Goal: Task Accomplishment & Management: Manage account settings

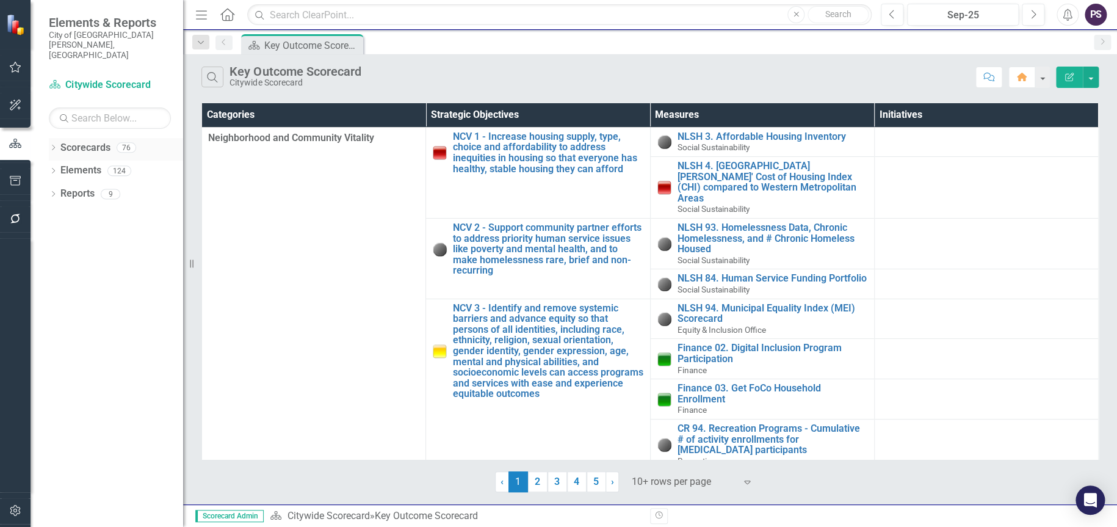
click at [52, 145] on icon "Dropdown" at bounding box center [53, 148] width 9 height 7
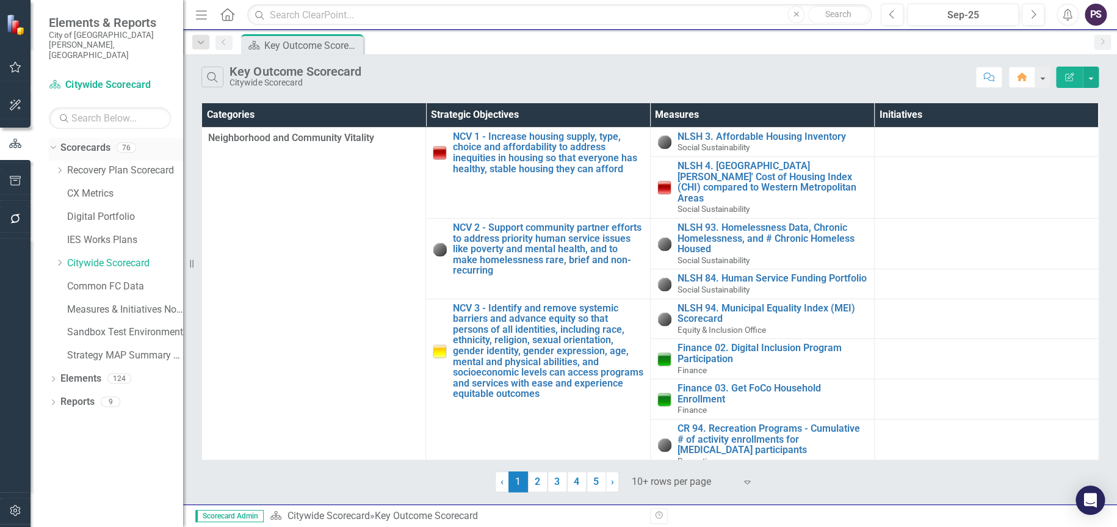
click at [57, 146] on div "Dropdown" at bounding box center [53, 149] width 9 height 6
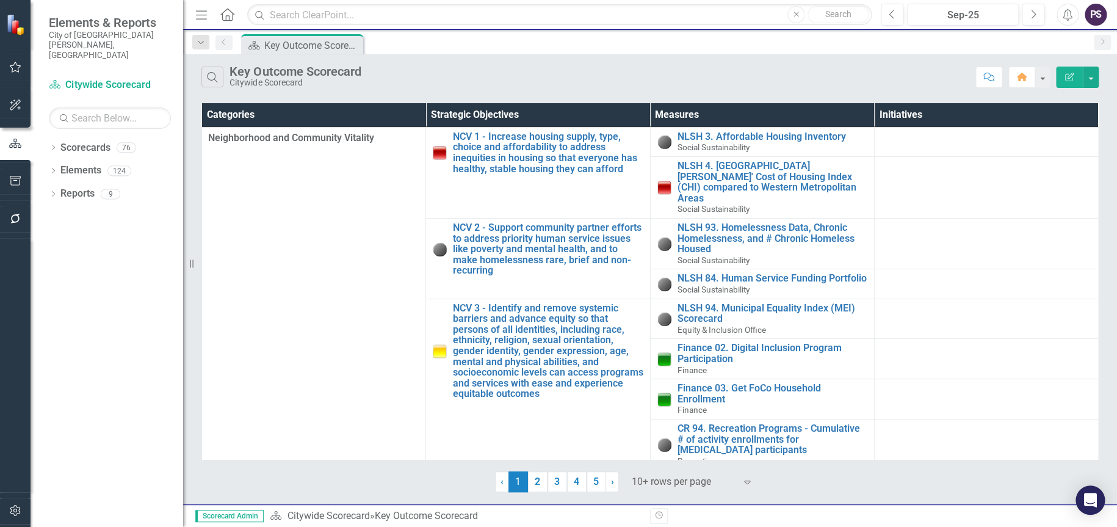
click at [16, 70] on icon "button" at bounding box center [15, 67] width 13 height 10
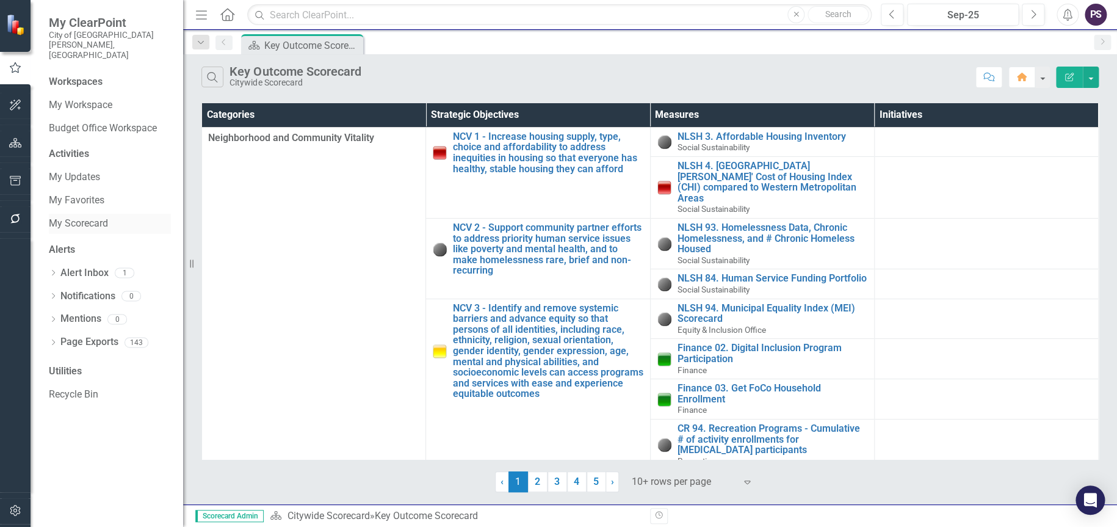
click at [88, 217] on link "My Scorecard" at bounding box center [110, 224] width 122 height 14
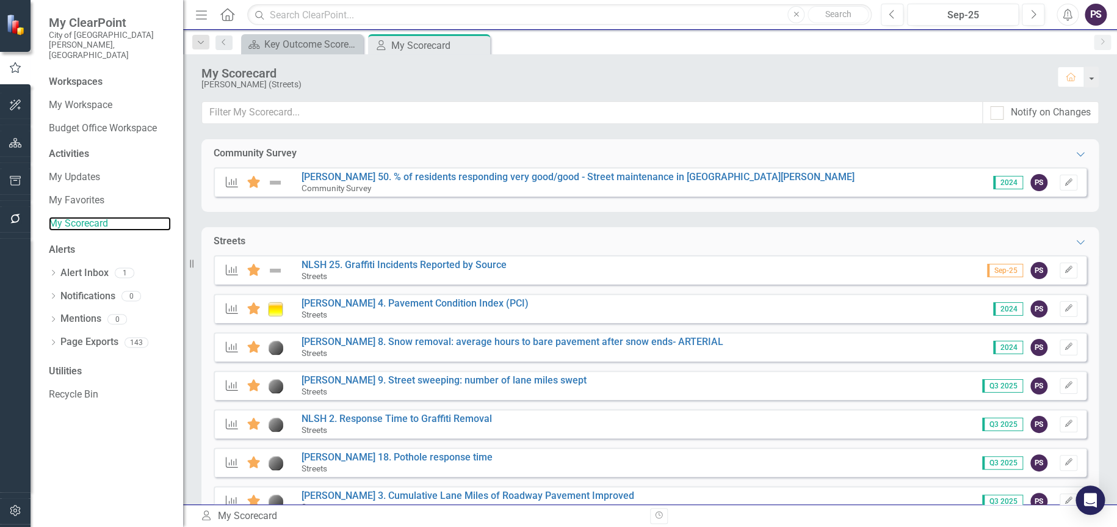
scroll to position [61, 0]
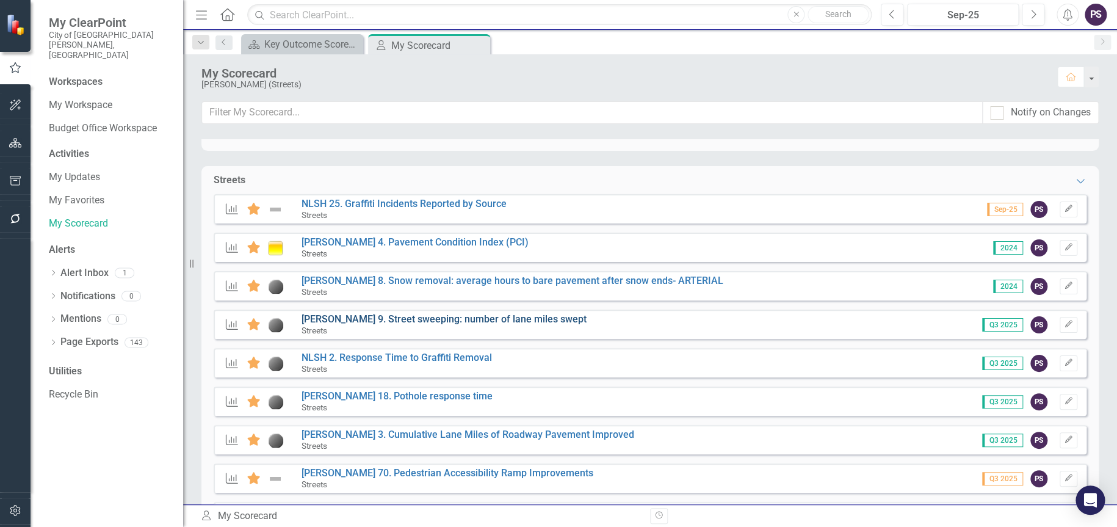
click at [450, 317] on link "[PERSON_NAME] 9. Street sweeping: number of lane miles swept" at bounding box center [444, 319] width 285 height 12
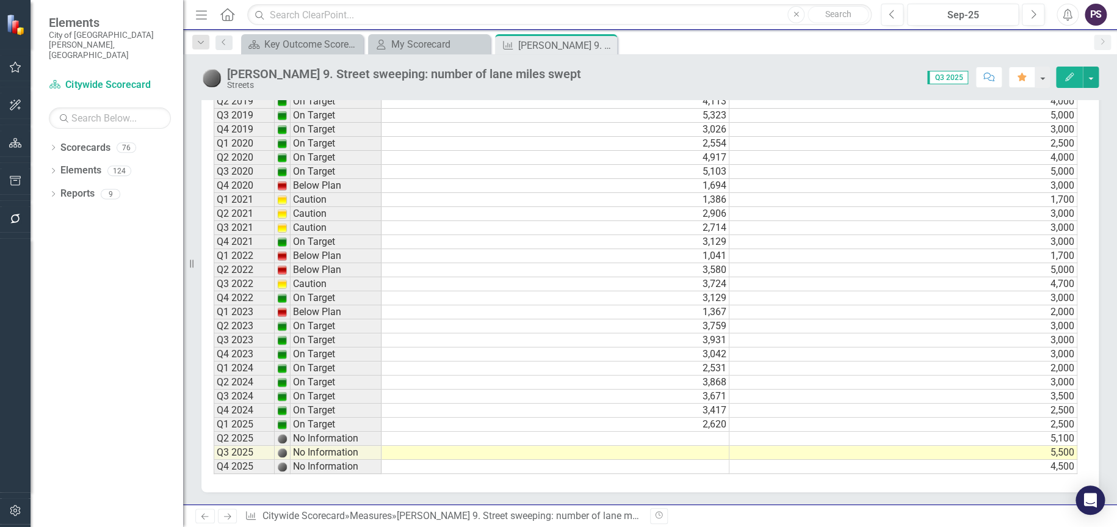
scroll to position [1653, 0]
click at [718, 432] on td at bounding box center [555, 439] width 348 height 14
click at [703, 417] on td "2,620" at bounding box center [555, 424] width 348 height 14
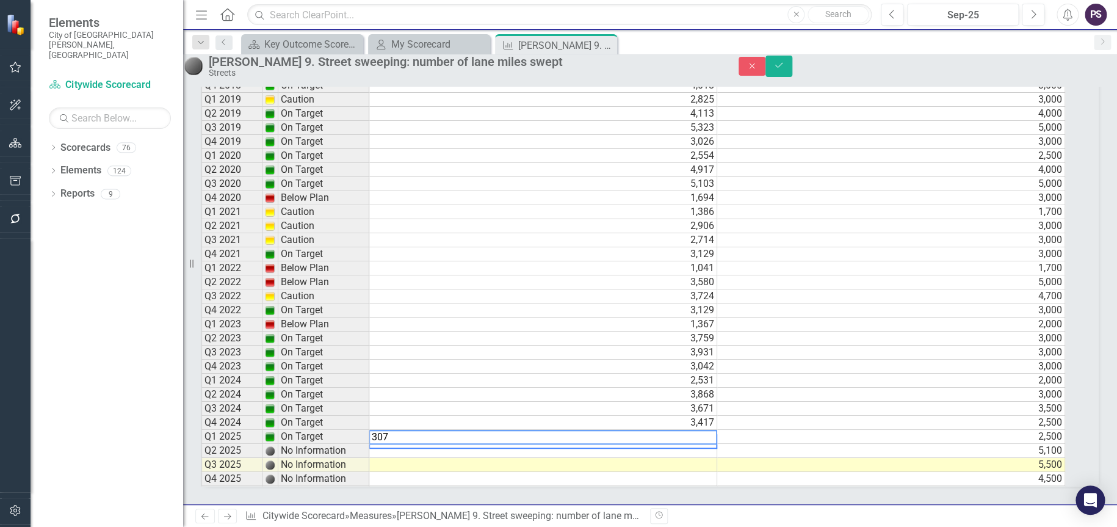
scroll to position [1661, 0]
click at [709, 444] on td at bounding box center [543, 451] width 348 height 14
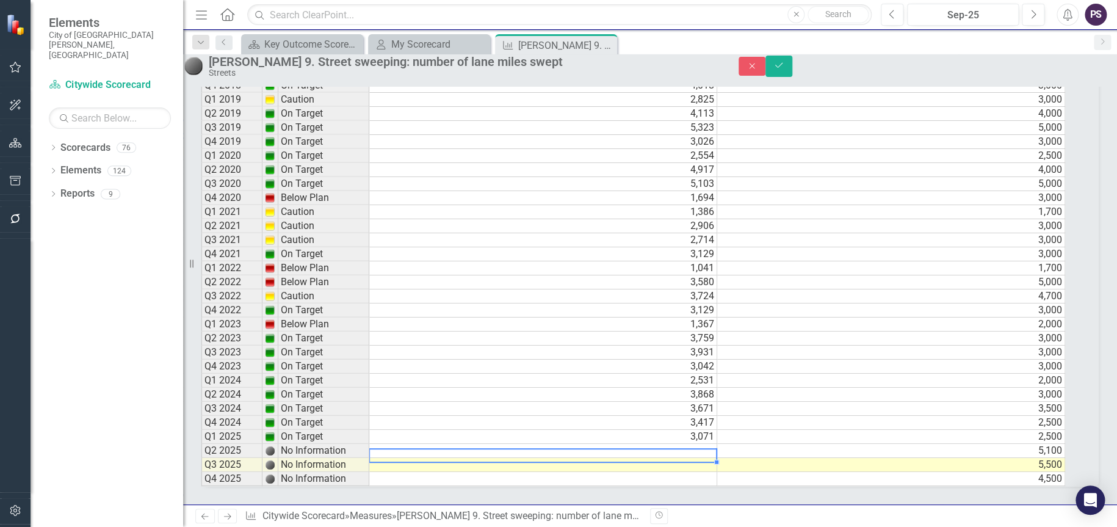
click at [684, 444] on td at bounding box center [543, 451] width 348 height 14
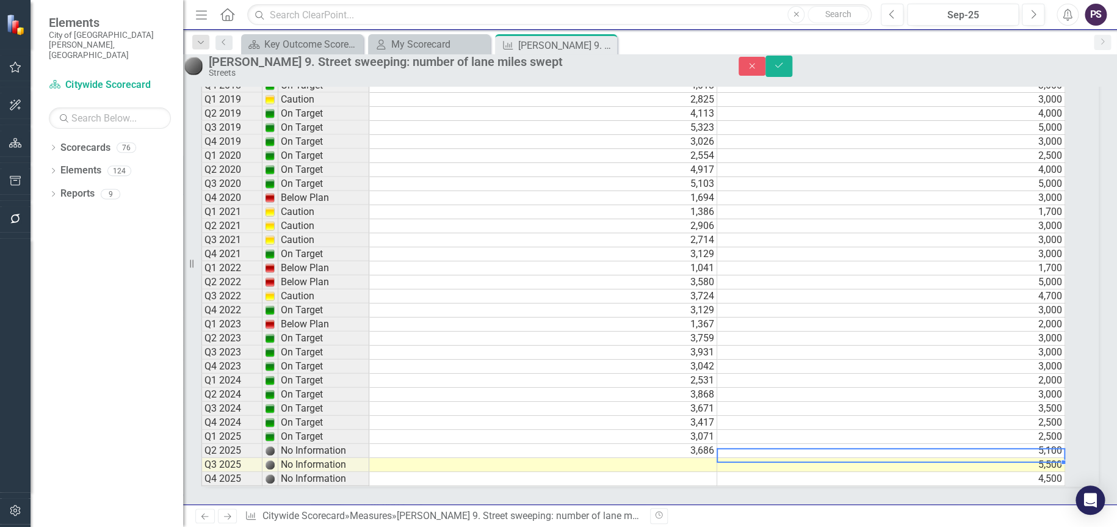
scroll to position [4, 9]
type textarea "5100"
click at [784, 70] on icon "Save" at bounding box center [778, 65] width 11 height 9
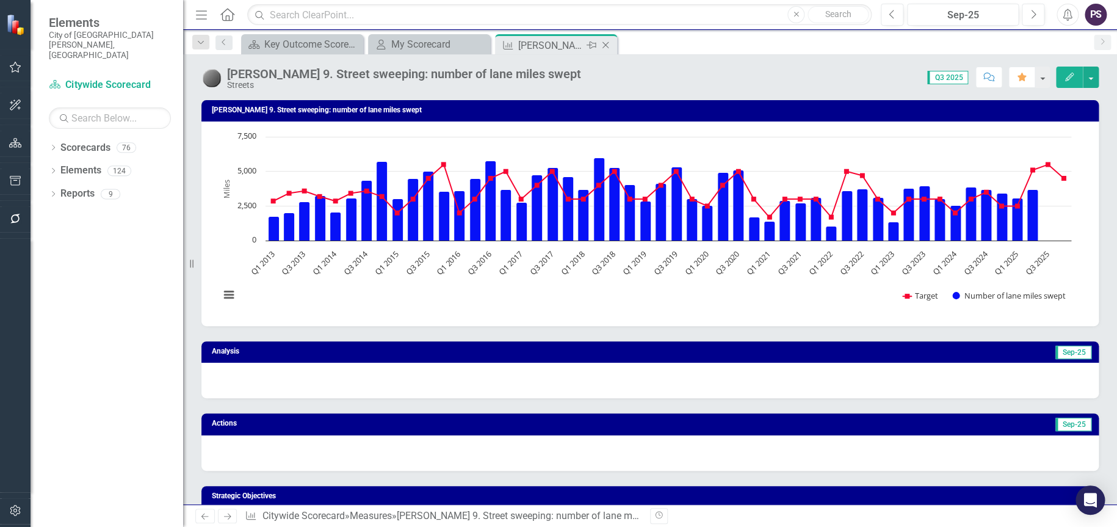
click at [608, 44] on icon "Close" at bounding box center [605, 45] width 12 height 10
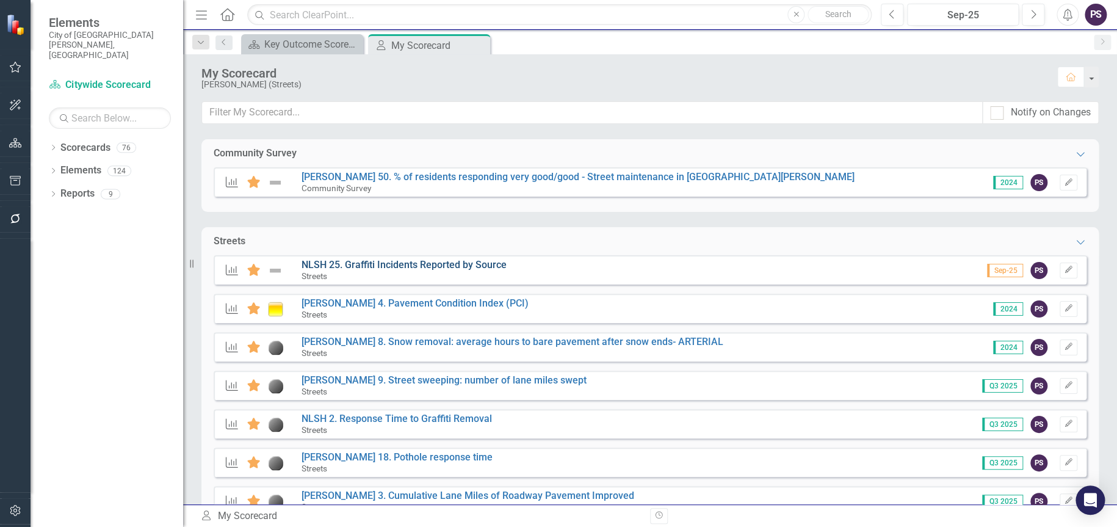
click at [403, 267] on link "NLSH 25. Graffiti Incidents Reported by Source" at bounding box center [404, 265] width 205 height 12
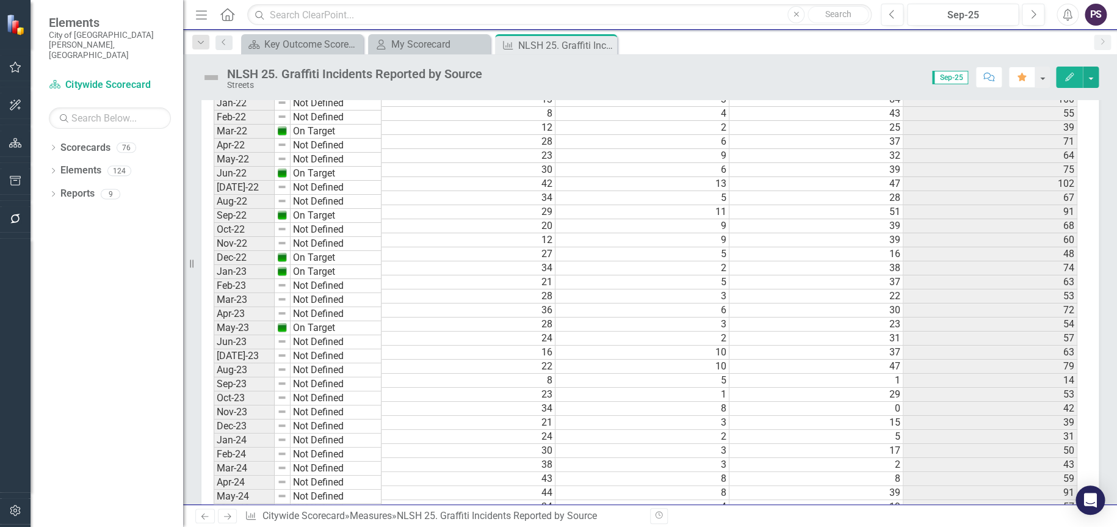
scroll to position [1462, 0]
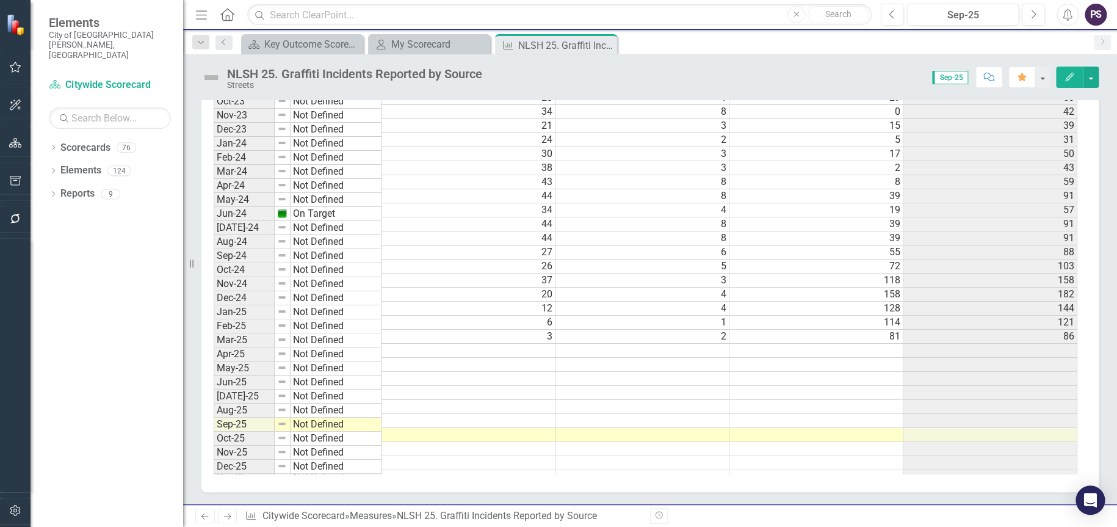
click at [525, 344] on td at bounding box center [468, 351] width 174 height 14
type textarea "28"
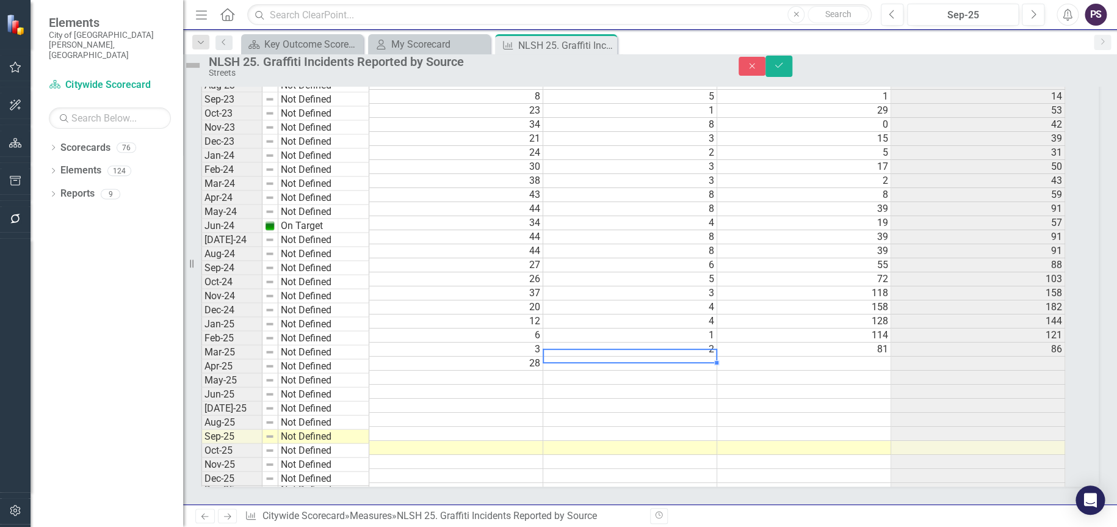
scroll to position [1470, 0]
type textarea "6"
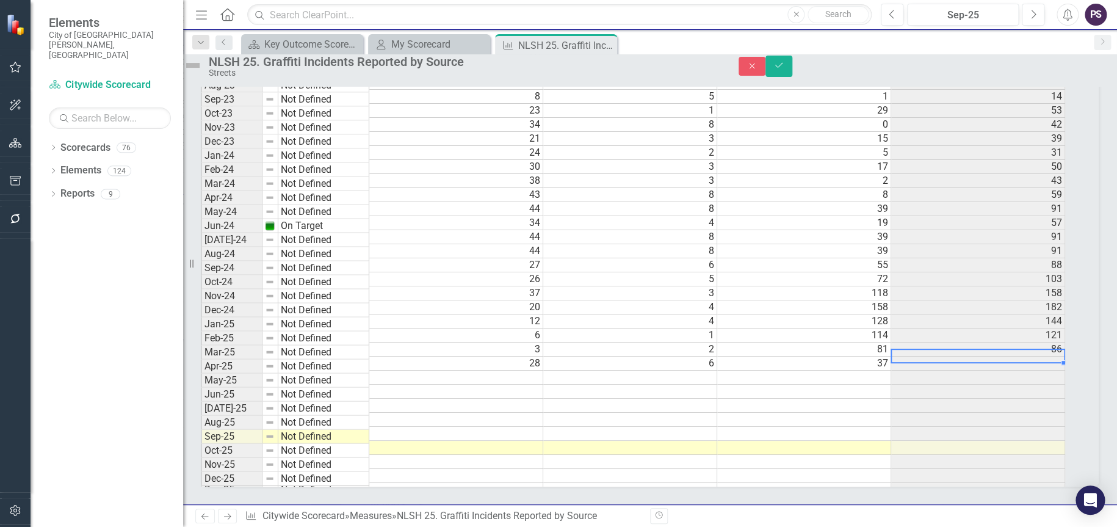
scroll to position [0, 9]
click at [495, 370] on td at bounding box center [456, 377] width 174 height 14
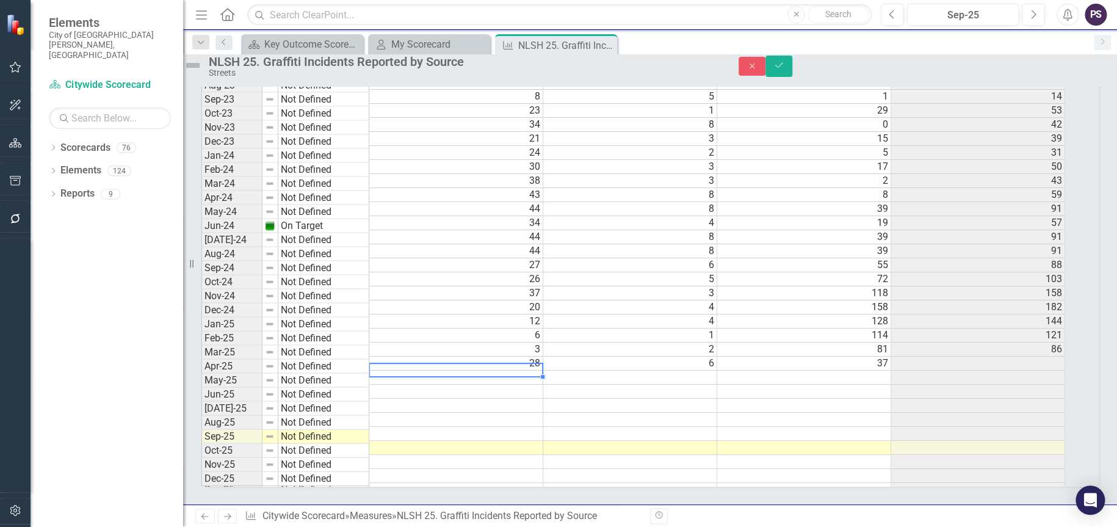
type textarea "3"
type textarea "9"
click at [510, 385] on td at bounding box center [456, 392] width 174 height 14
drag, startPoint x: 435, startPoint y: 342, endPoint x: 492, endPoint y: 352, distance: 57.5
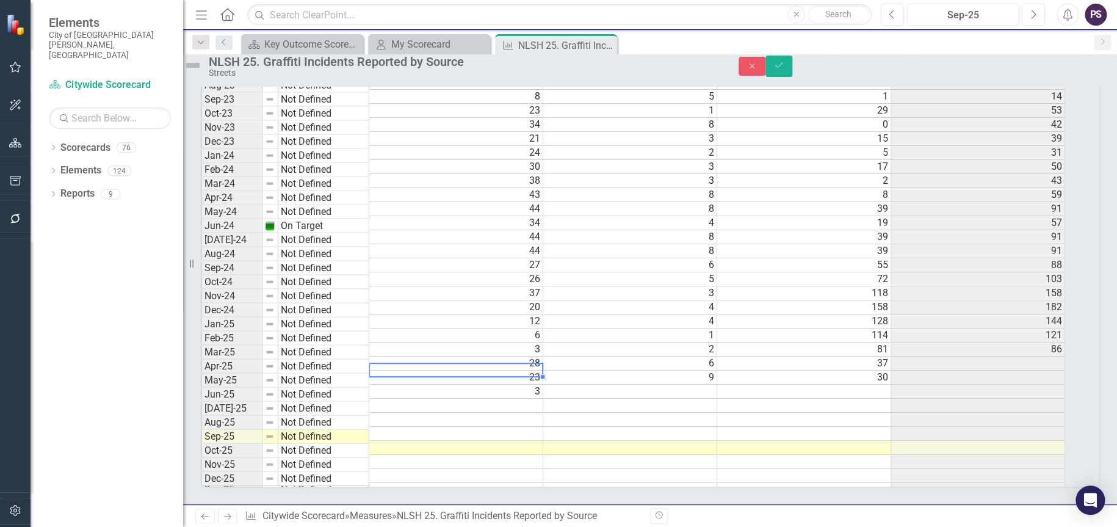
click at [529, 356] on td "28" at bounding box center [456, 363] width 174 height 14
click at [508, 385] on td "3" at bounding box center [456, 392] width 174 height 14
type textarea "28"
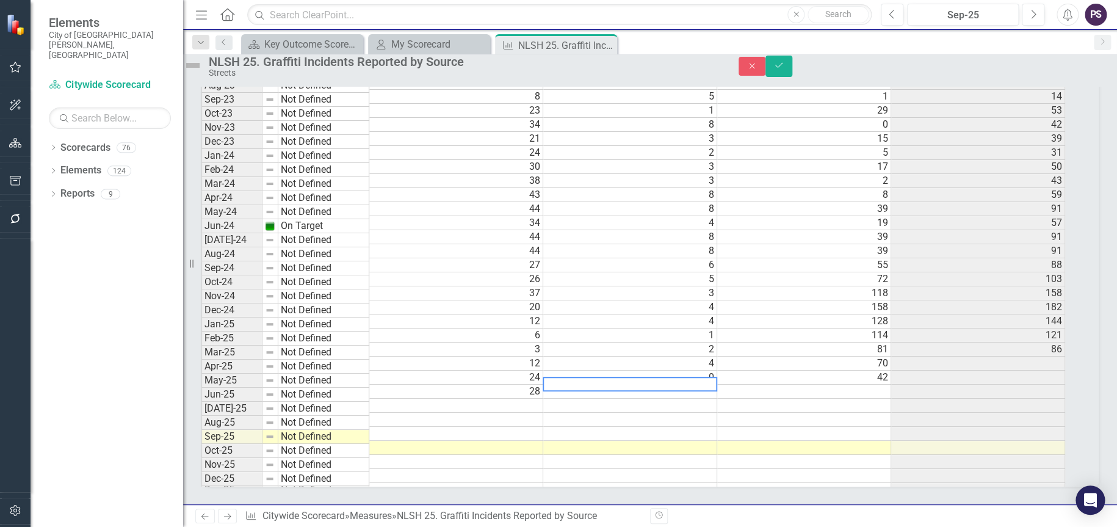
type textarea "6"
click at [516, 399] on td at bounding box center [456, 406] width 174 height 14
type textarea "18"
type textarea "5"
click at [531, 413] on td at bounding box center [456, 420] width 174 height 14
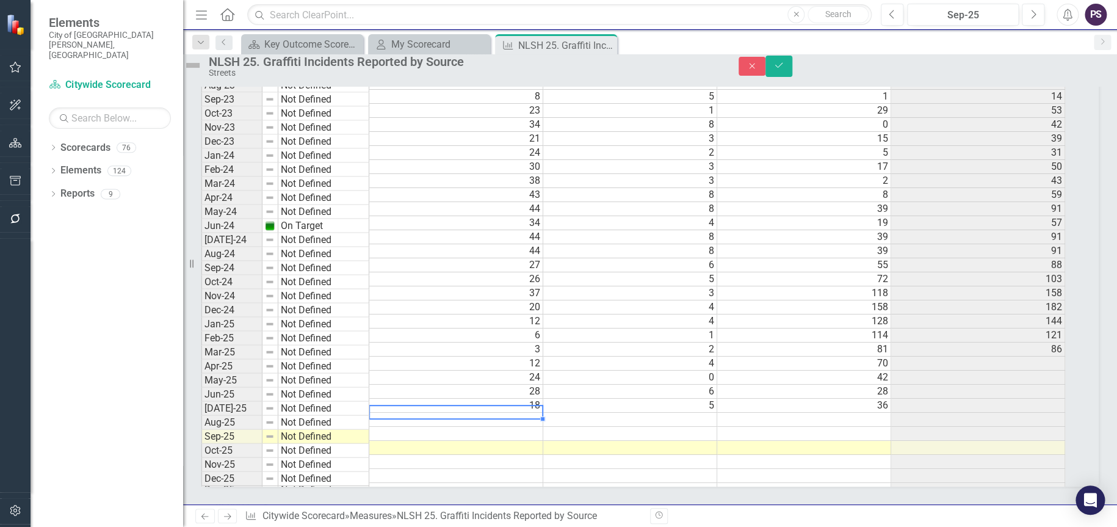
type textarea "20"
type textarea "54"
click at [512, 427] on td at bounding box center [456, 434] width 174 height 14
type textarea "15"
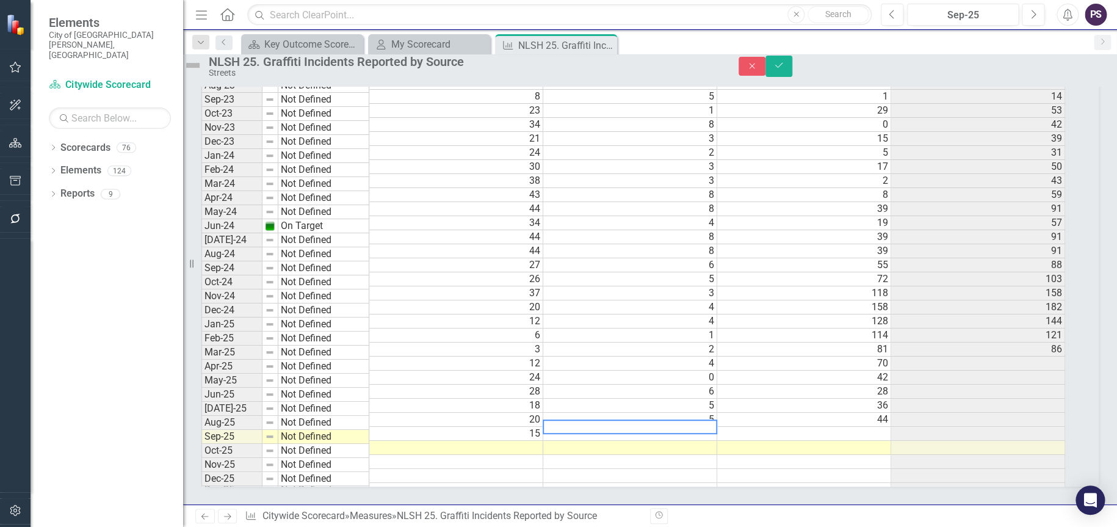
type textarea "5"
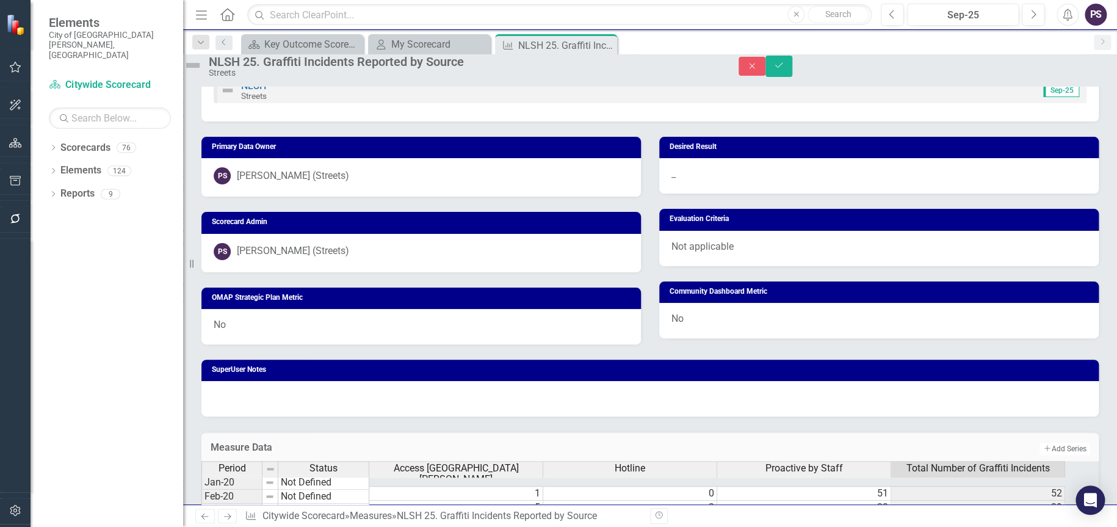
scroll to position [250, 0]
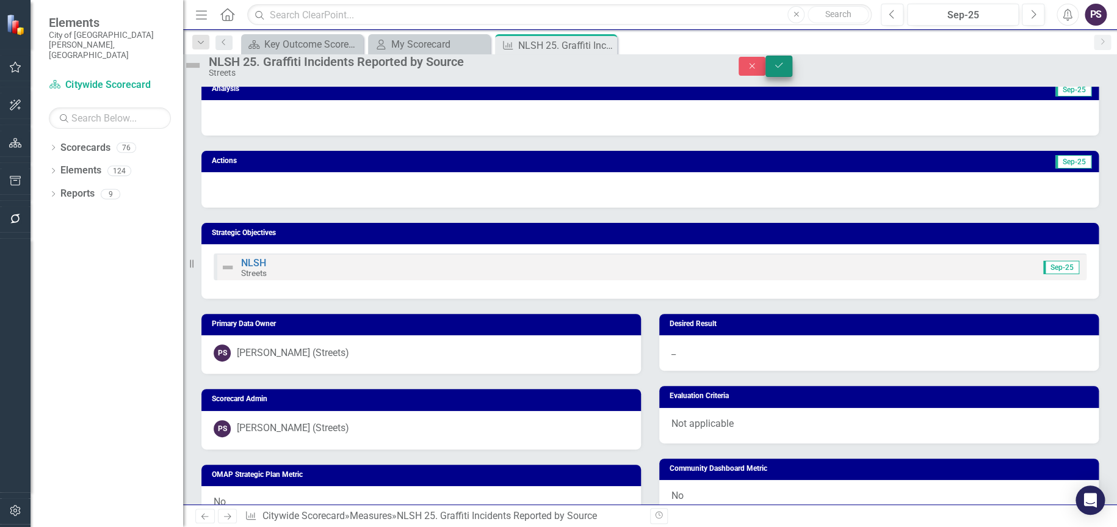
type textarea "55"
click at [784, 70] on icon "Save" at bounding box center [778, 65] width 11 height 9
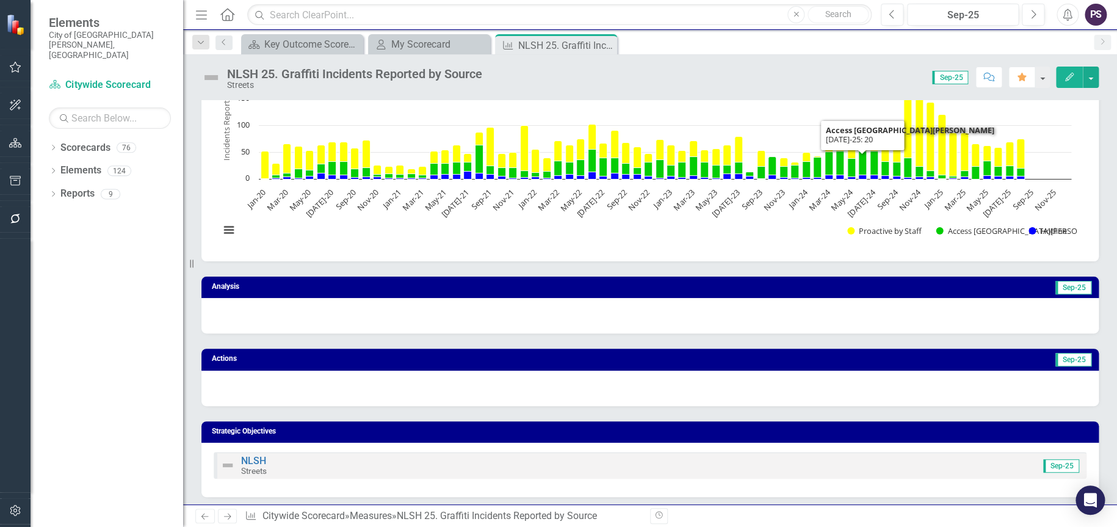
scroll to position [0, 0]
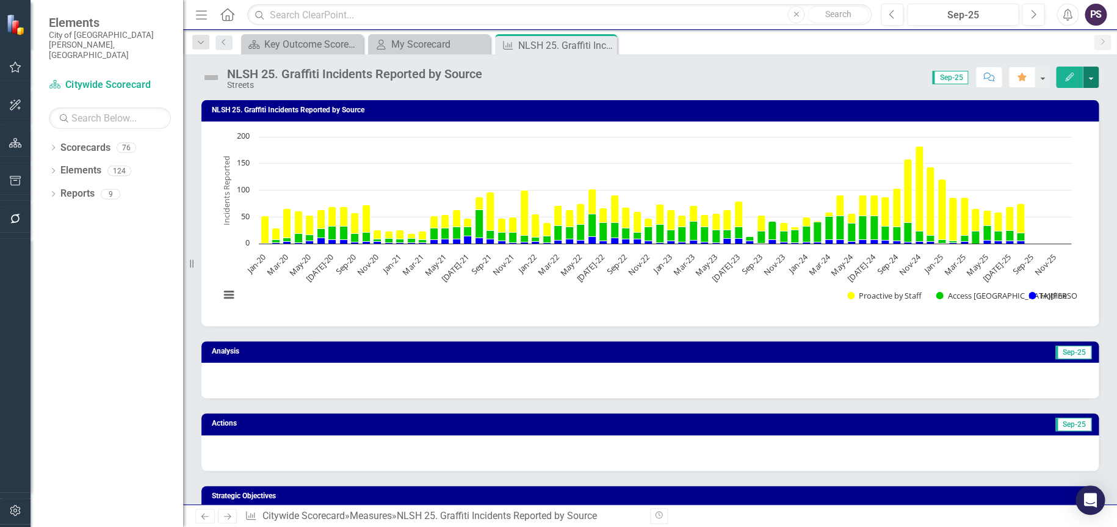
click at [1093, 81] on button "button" at bounding box center [1091, 77] width 16 height 21
click at [605, 43] on icon "Close" at bounding box center [605, 45] width 12 height 10
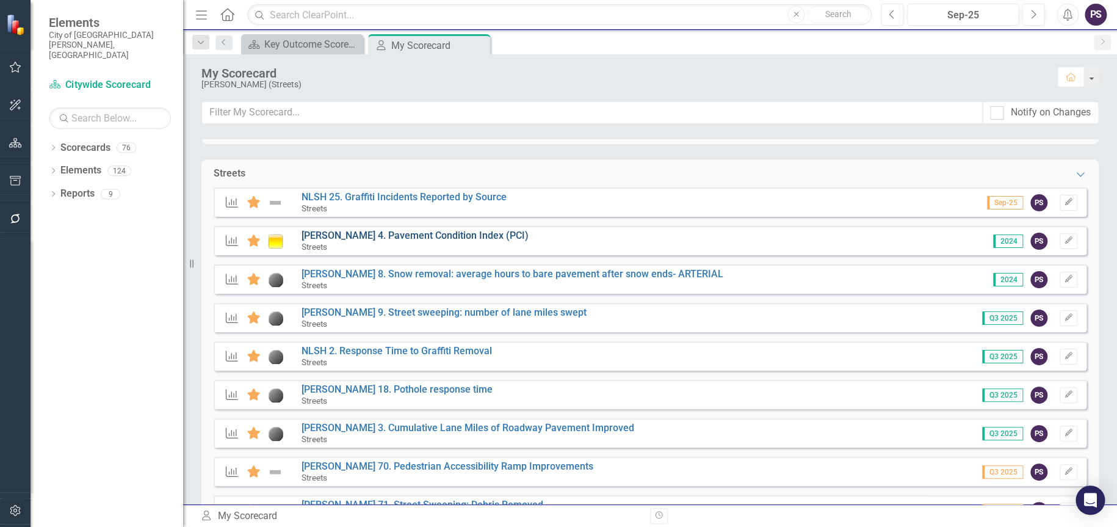
scroll to position [122, 0]
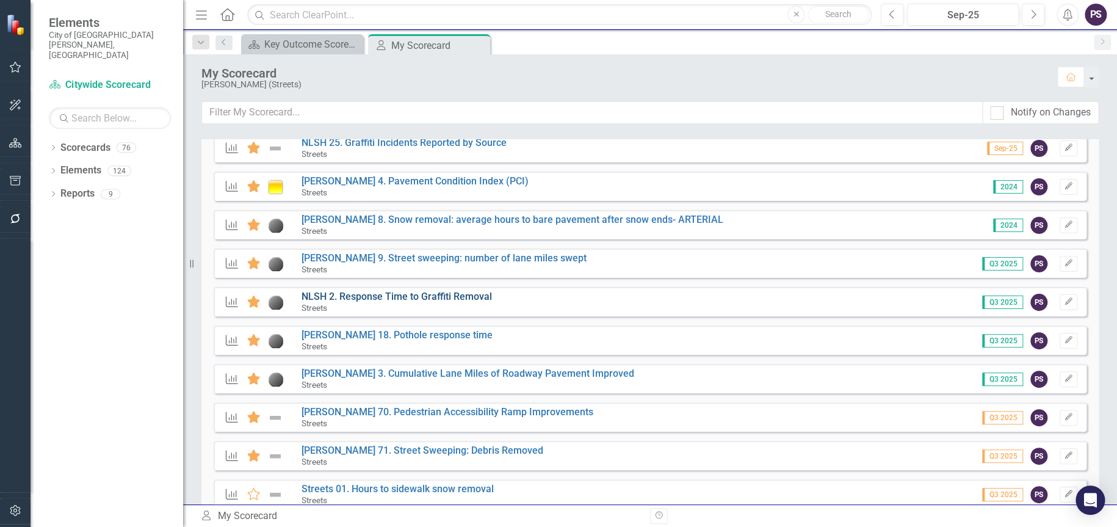
click at [399, 296] on link "NLSH 2. Response Time to Graffiti Removal" at bounding box center [397, 297] width 190 height 12
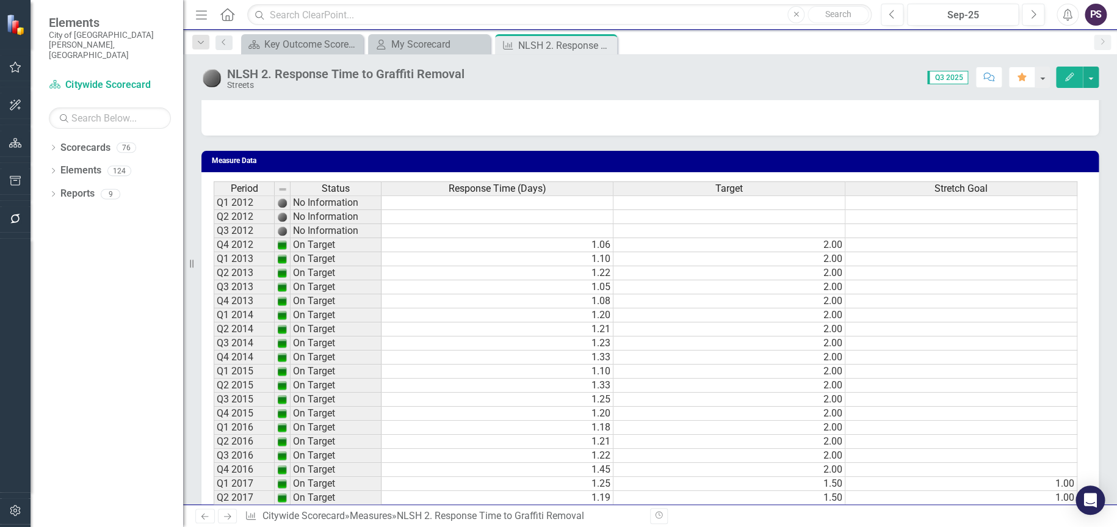
scroll to position [654, 0]
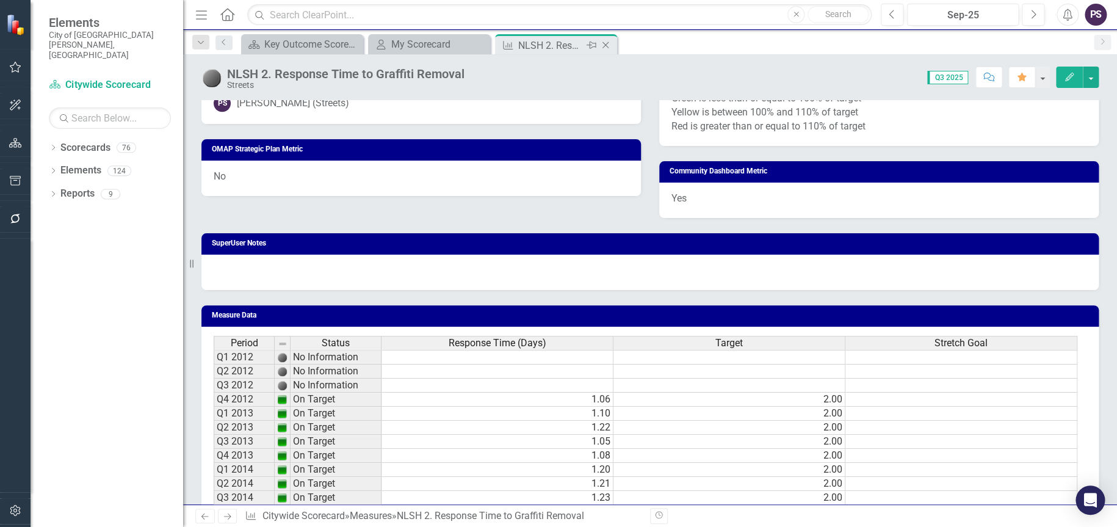
click at [604, 42] on icon "Close" at bounding box center [605, 45] width 12 height 10
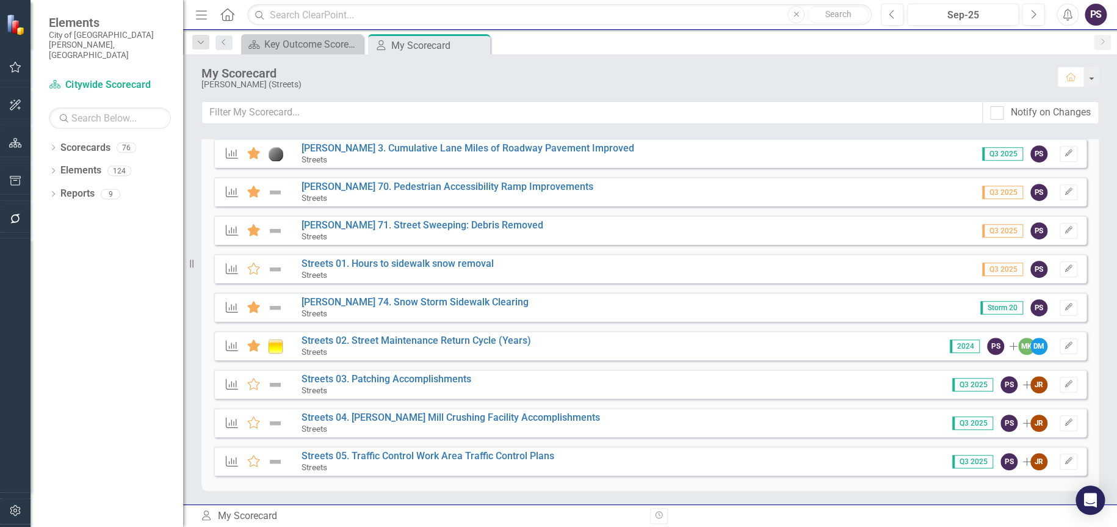
scroll to position [366, 0]
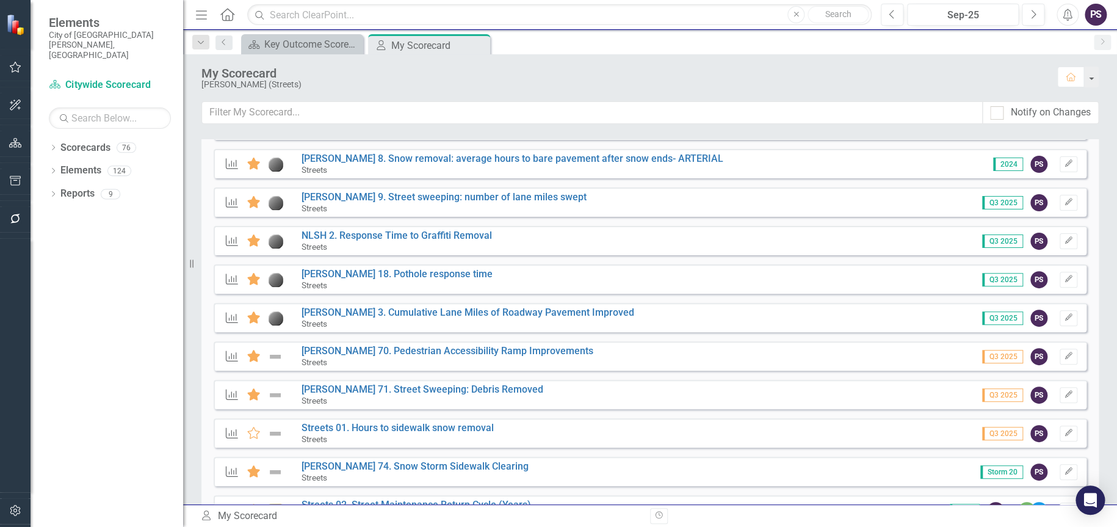
scroll to position [183, 0]
click at [406, 275] on link "[PERSON_NAME] 18. Pothole response time" at bounding box center [397, 274] width 191 height 12
